Goal: Task Accomplishment & Management: Manage account settings

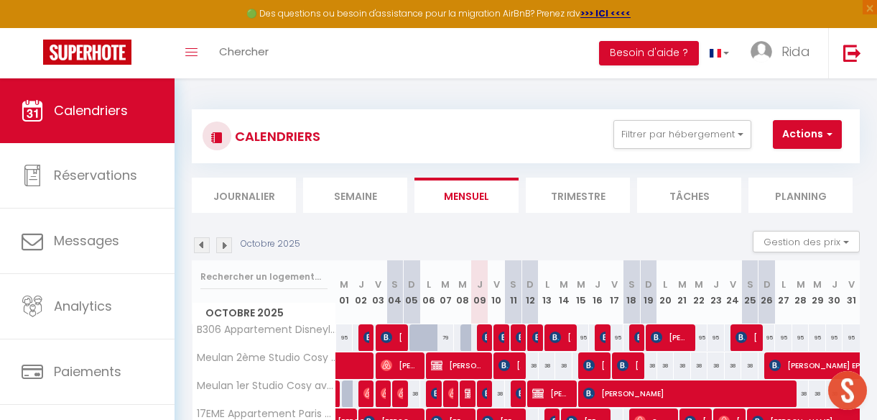
select select
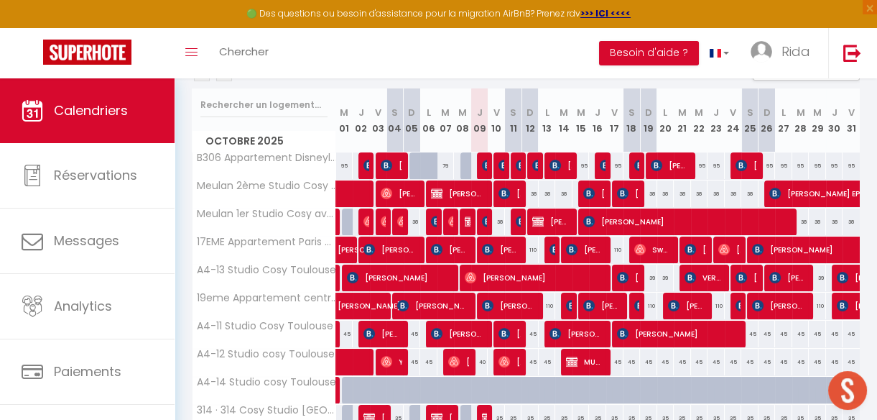
scroll to position [173, 0]
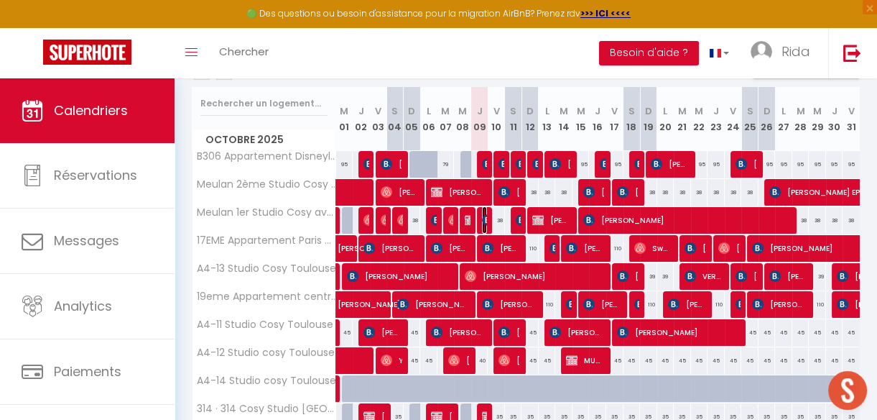
click at [482, 220] on img at bounding box center [487, 219] width 11 height 11
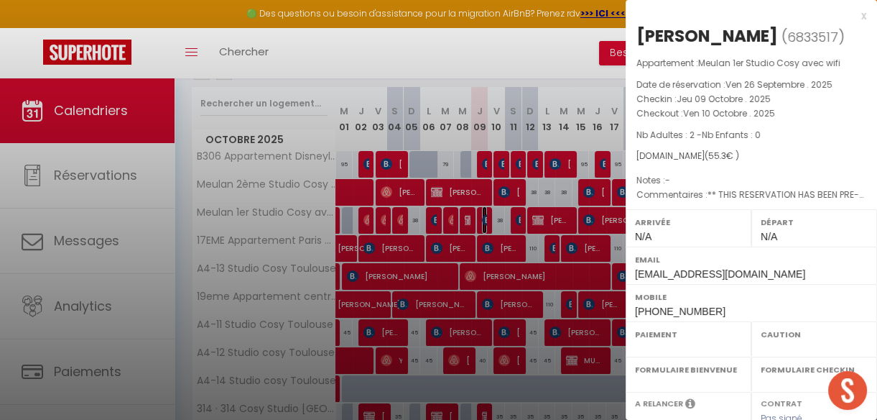
select select "OK"
select select "KO"
select select "0"
select select "1"
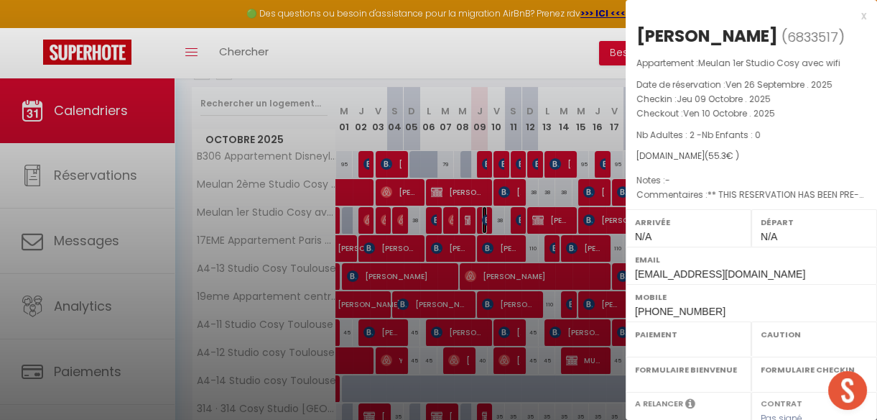
select select
